Goal: Task Accomplishment & Management: Complete application form

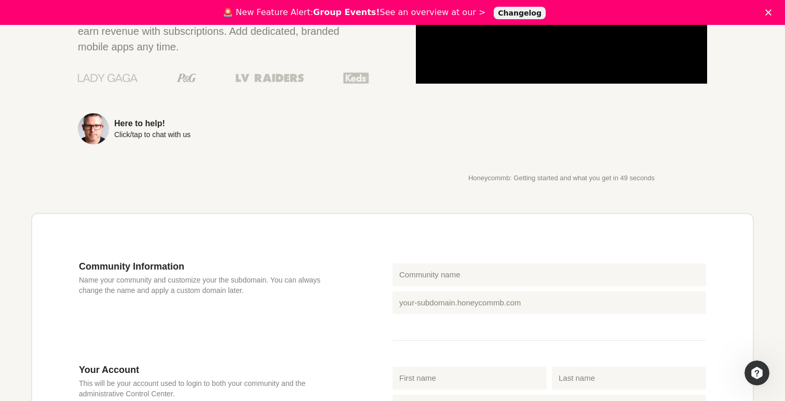
scroll to position [171, 0]
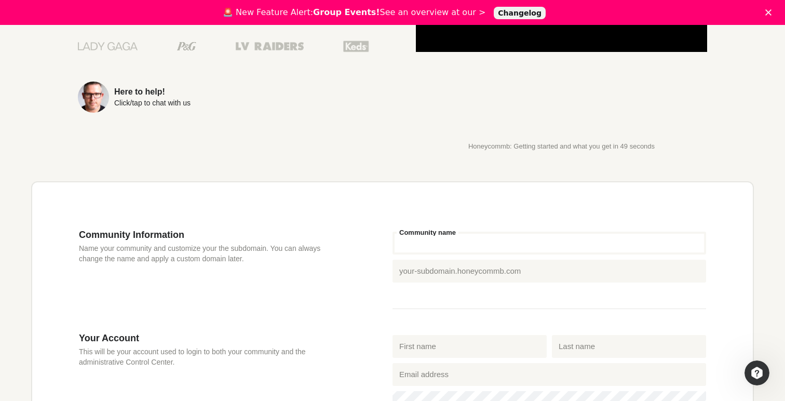
click at [436, 243] on input "Community name" at bounding box center [548, 242] width 313 height 23
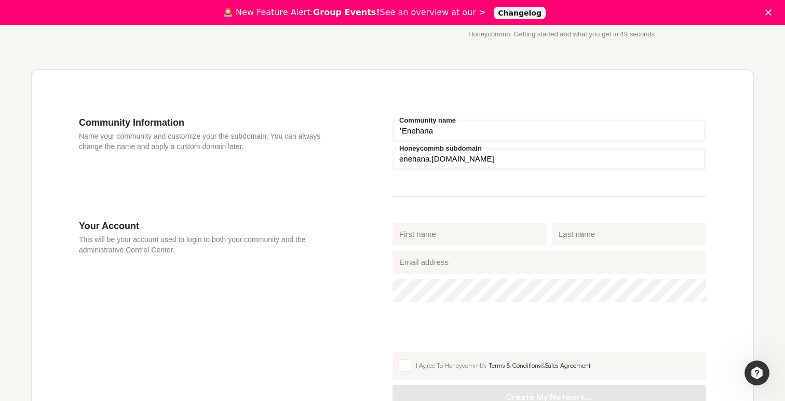
scroll to position [300, 0]
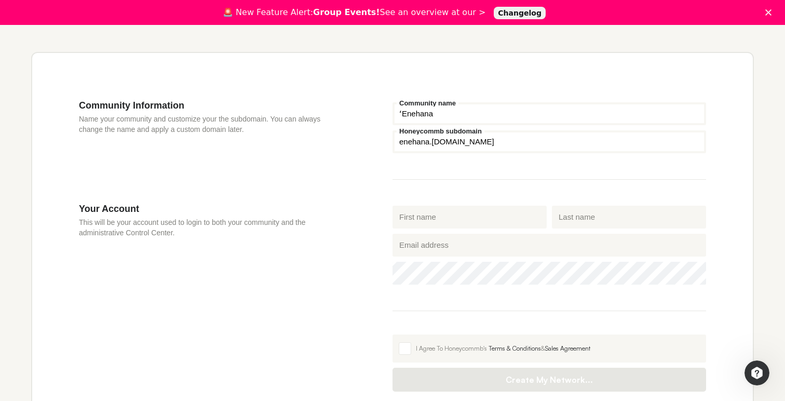
type input "ʻEnehana"
click at [446, 217] on input "First name" at bounding box center [469, 217] width 154 height 23
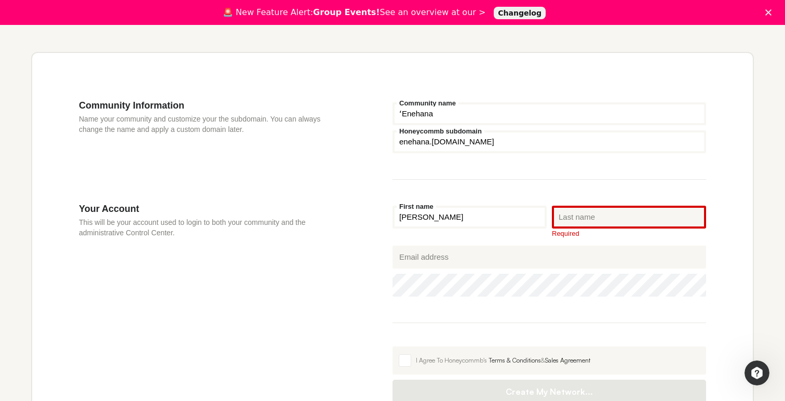
type input "[PERSON_NAME]"
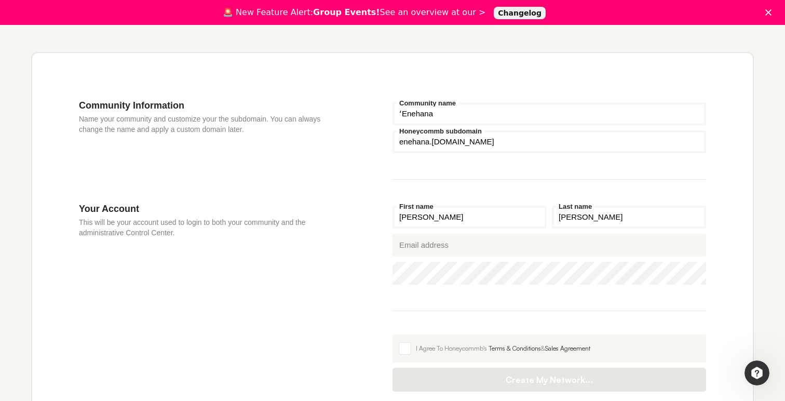
type input "[PERSON_NAME]"
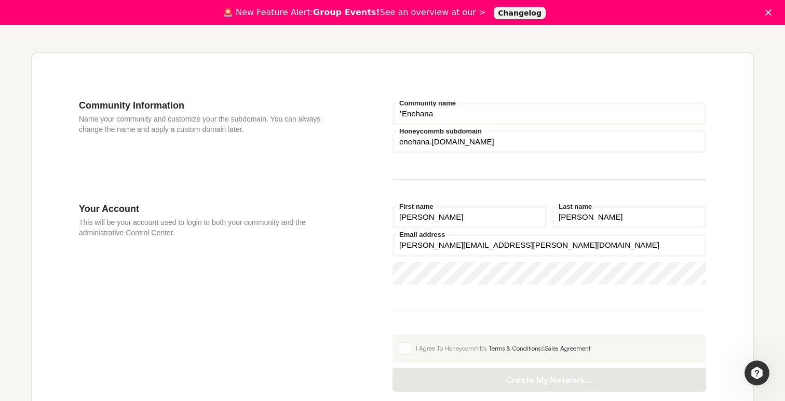
type input "[PERSON_NAME][EMAIL_ADDRESS][PERSON_NAME][DOMAIN_NAME]"
click at [395, 346] on label "I Agree To Honeycommb's Terms & Conditions & Sales Agreement" at bounding box center [548, 348] width 313 height 28
click at [392, 334] on input "I Agree To Honeycommb's Terms & Conditions & Sales Agreement" at bounding box center [392, 334] width 0 height 0
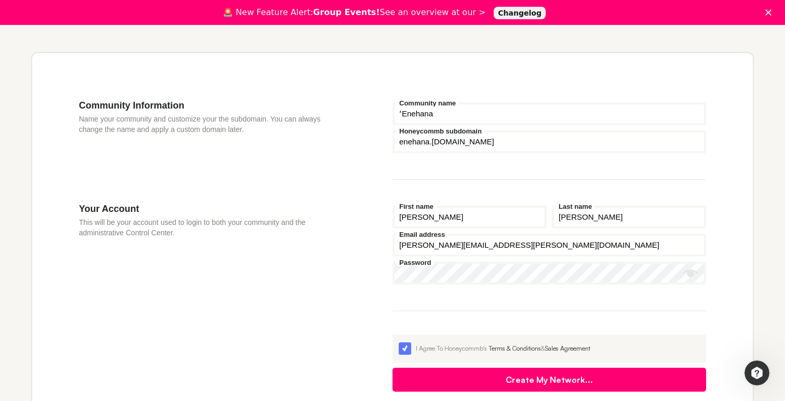
click at [354, 314] on div "Your Account This will be your account used to login to both your community and…" at bounding box center [235, 297] width 313 height 188
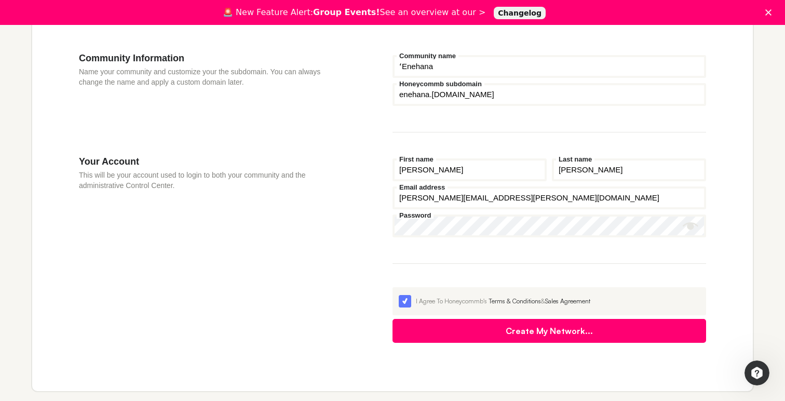
click at [517, 342] on button "Create My Network..." at bounding box center [548, 331] width 313 height 24
